Goal: Check status: Check status

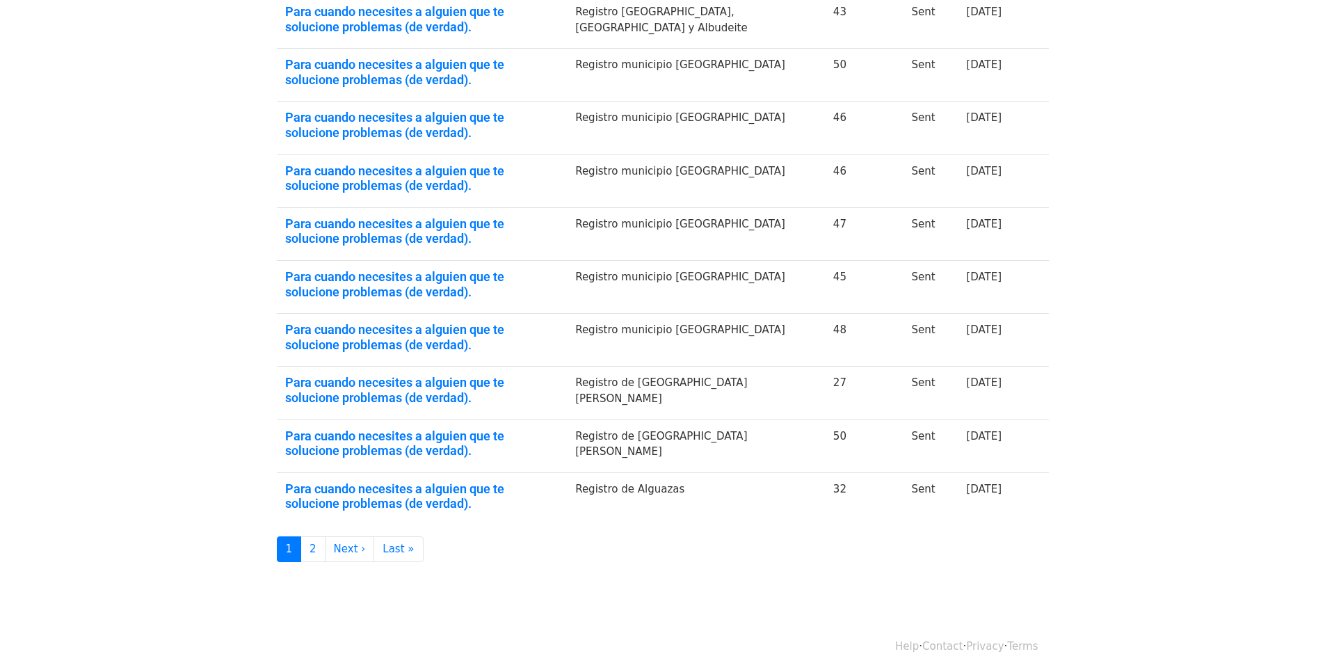
scroll to position [300, 0]
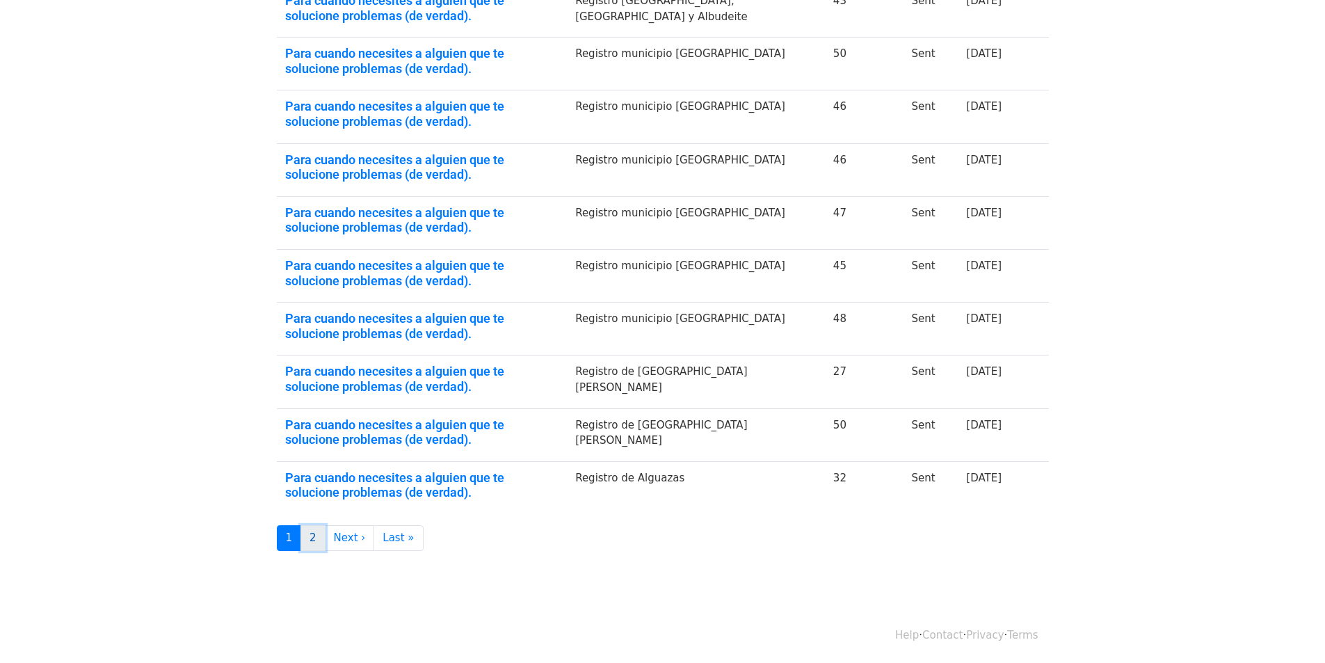
click at [310, 542] on link "2" at bounding box center [312, 538] width 25 height 26
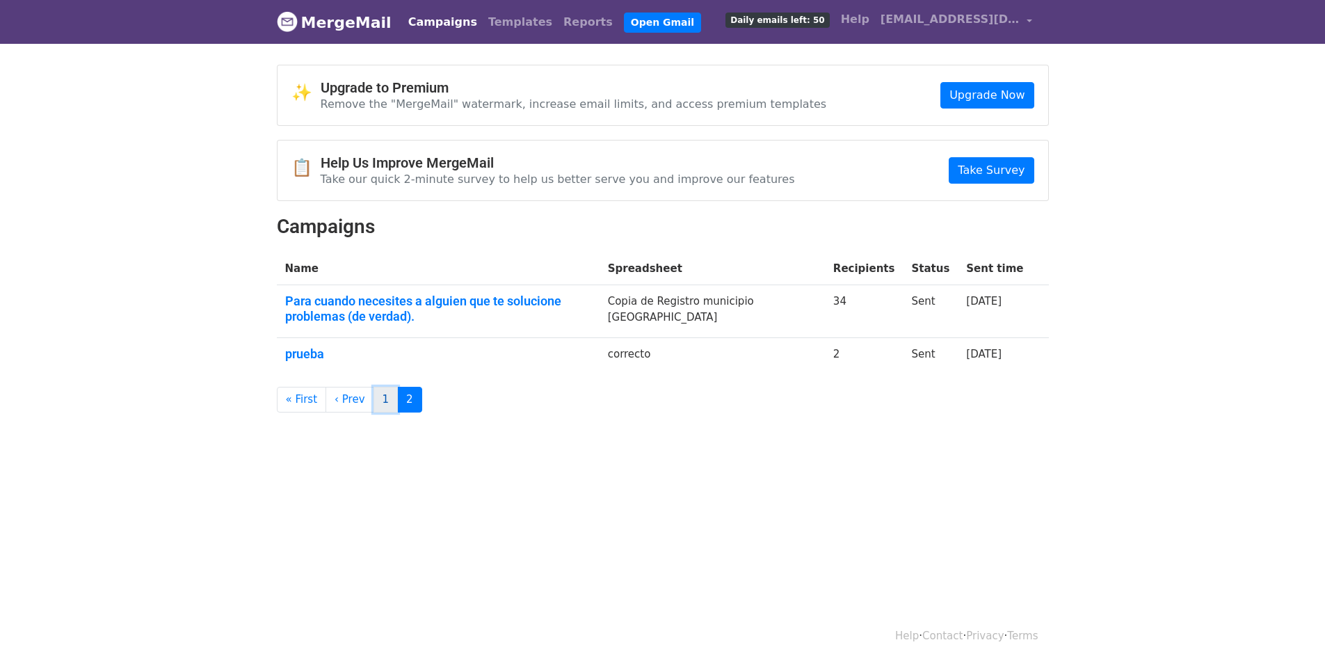
click at [374, 396] on link "1" at bounding box center [385, 400] width 25 height 26
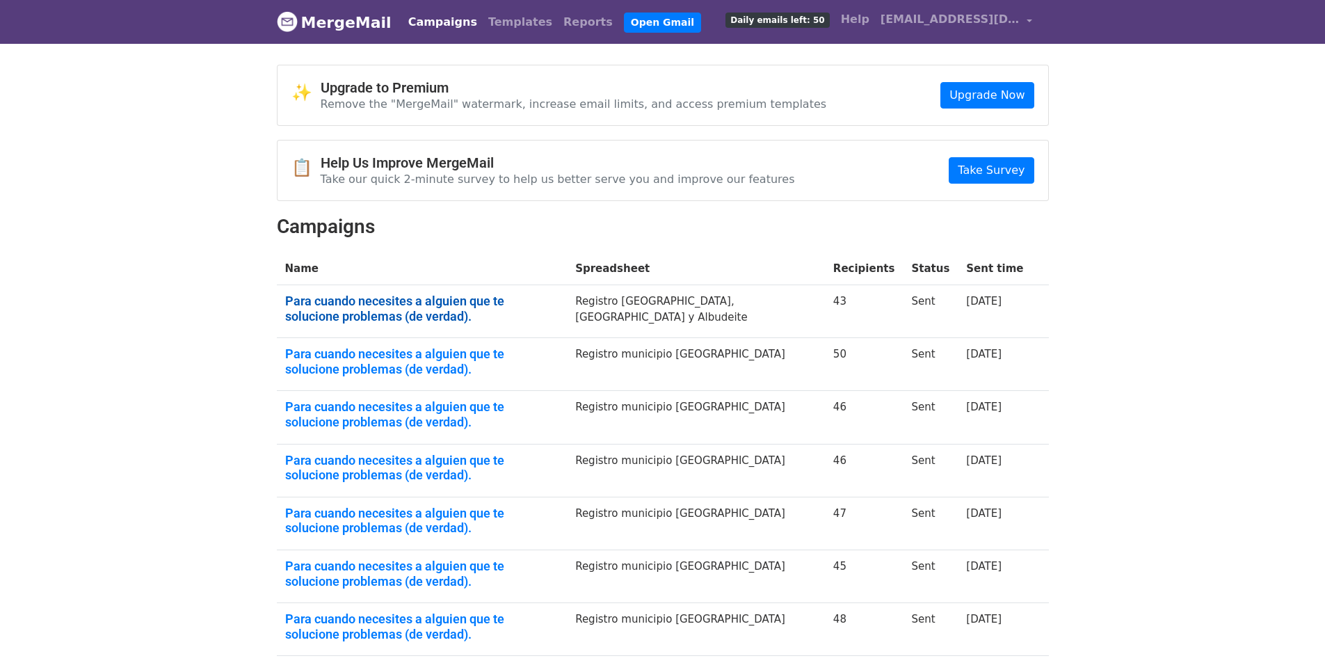
click at [549, 295] on link "Para cuando necesites a alguien que te solucione problemas (de verdad)." at bounding box center [422, 308] width 274 height 30
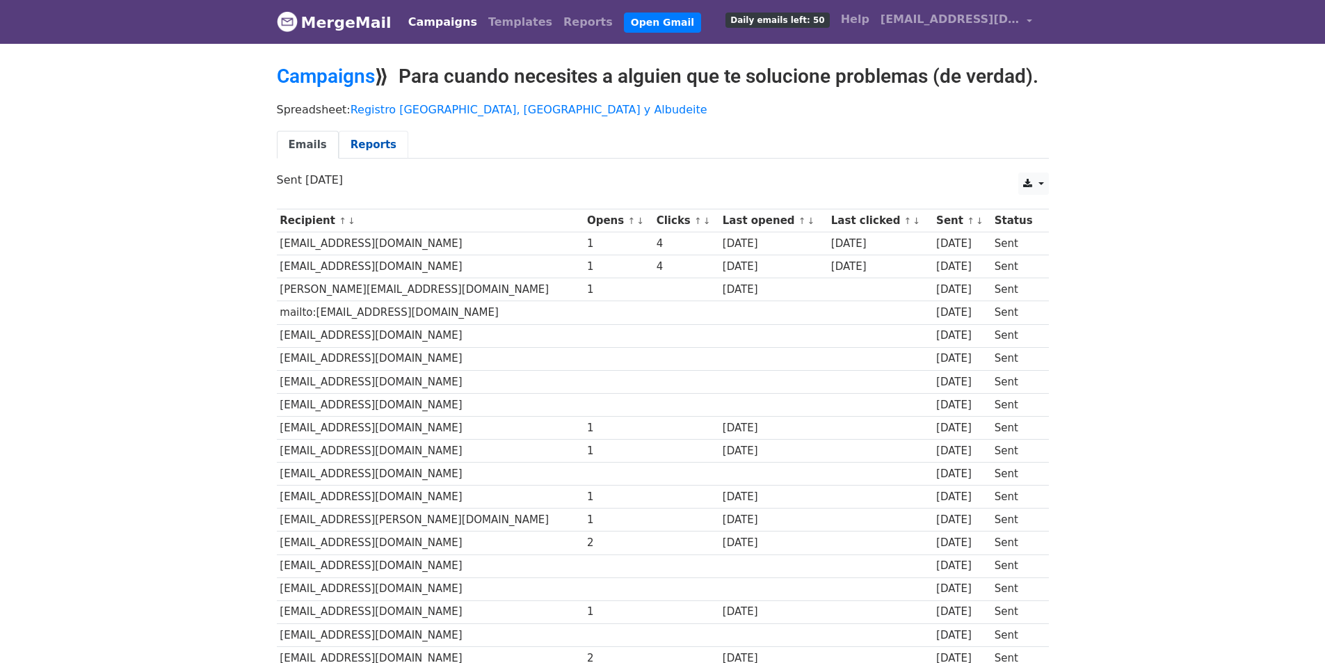
click at [357, 137] on link "Reports" at bounding box center [374, 145] width 70 height 29
